Goal: Transaction & Acquisition: Purchase product/service

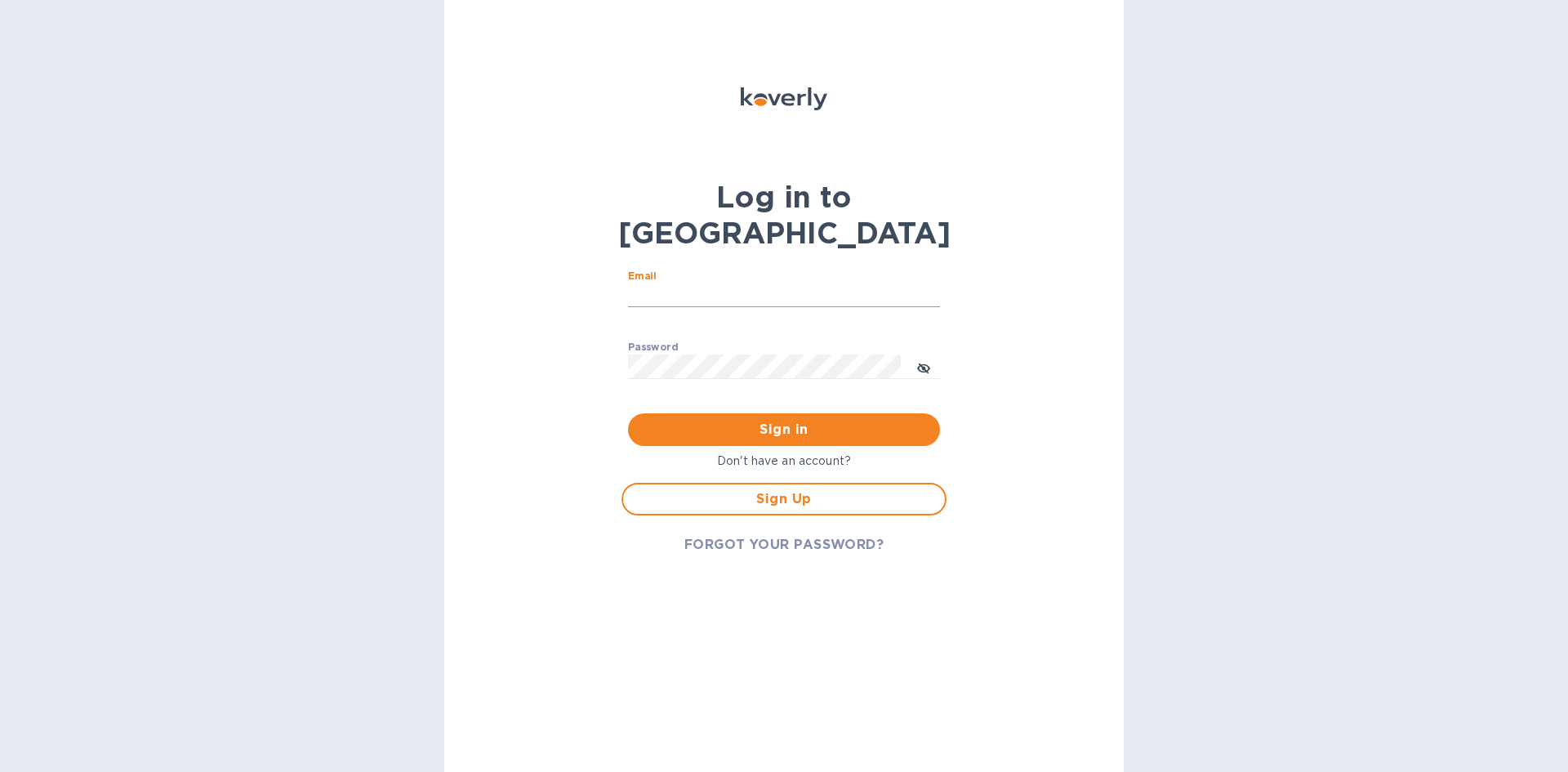
click at [676, 284] on input "Email" at bounding box center [784, 296] width 312 height 25
type input "[PERSON_NAME][EMAIL_ADDRESS][DOMAIN_NAME]"
